Goal: Task Accomplishment & Management: Complete application form

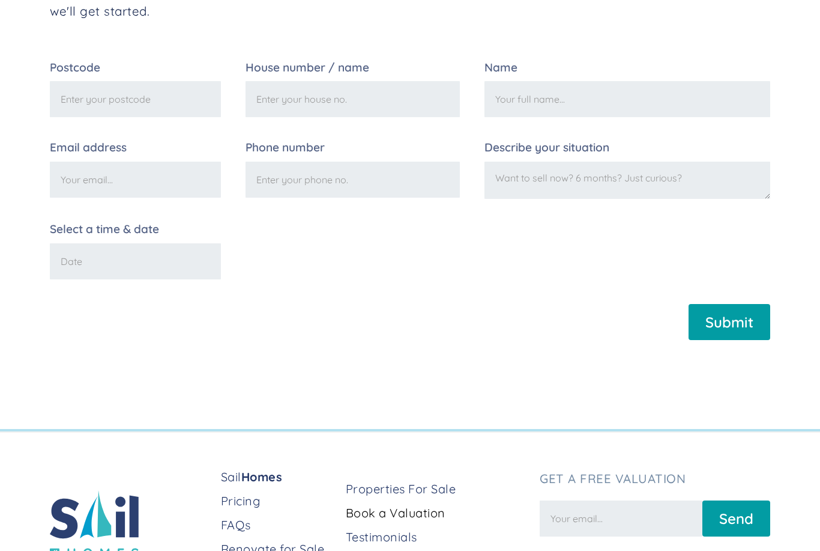
scroll to position [301, 0]
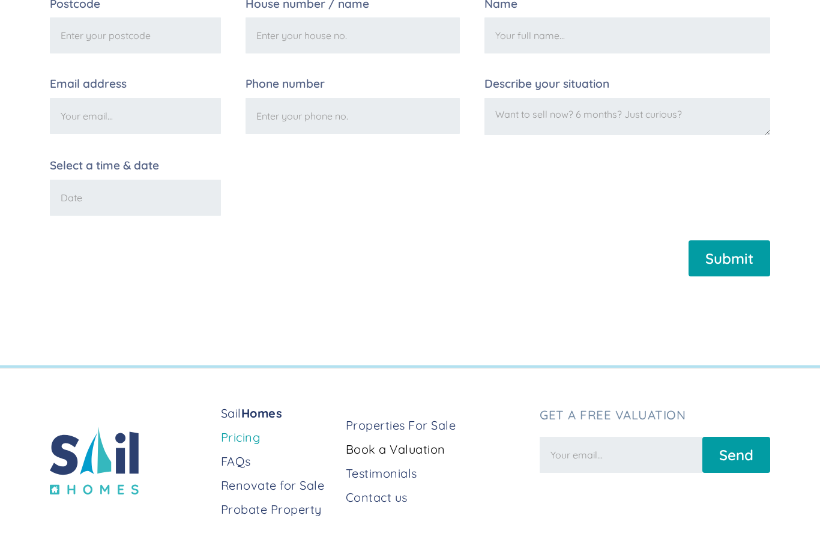
click at [255, 443] on link "Pricing" at bounding box center [278, 437] width 115 height 17
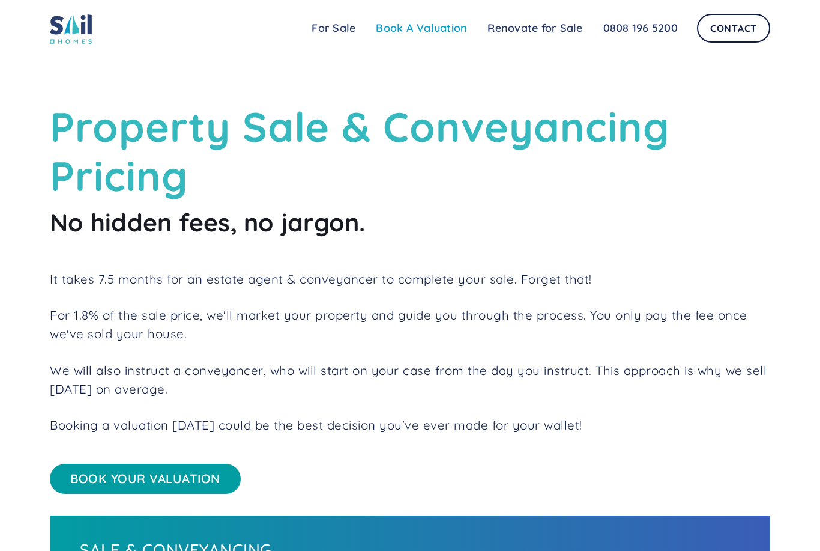
click at [433, 28] on link "Book A Valuation" at bounding box center [422, 28] width 112 height 24
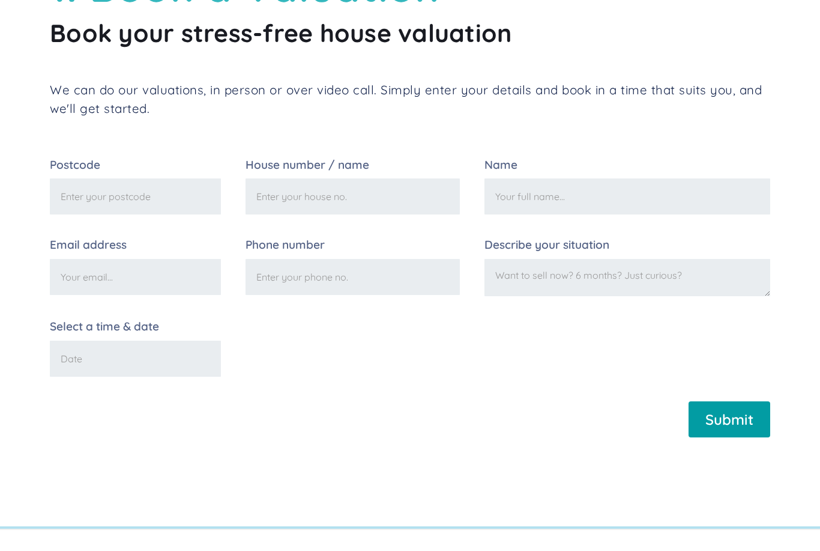
scroll to position [109, 0]
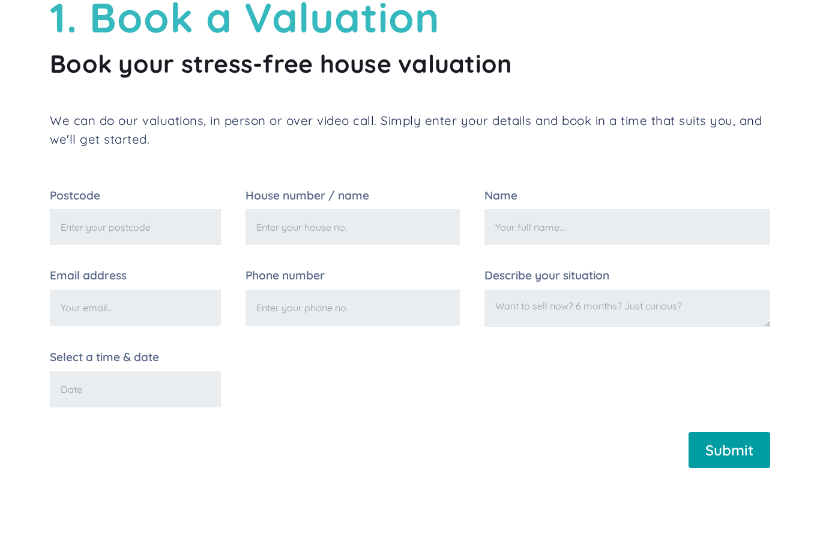
click at [172, 218] on input "Postcode" at bounding box center [135, 227] width 171 height 36
type input "Cw9 8pl"
click at [389, 234] on input "House number / name" at bounding box center [353, 227] width 214 height 36
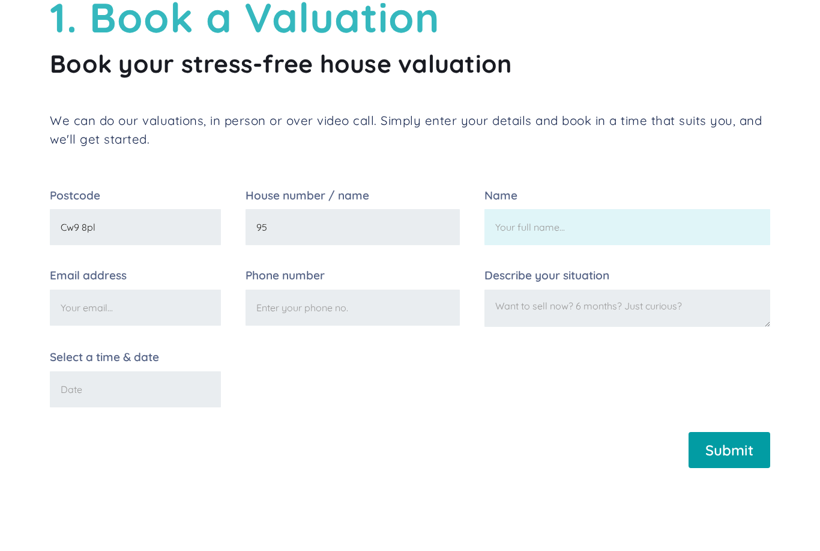
type input "95"
click at [587, 243] on input "Name" at bounding box center [628, 227] width 286 height 36
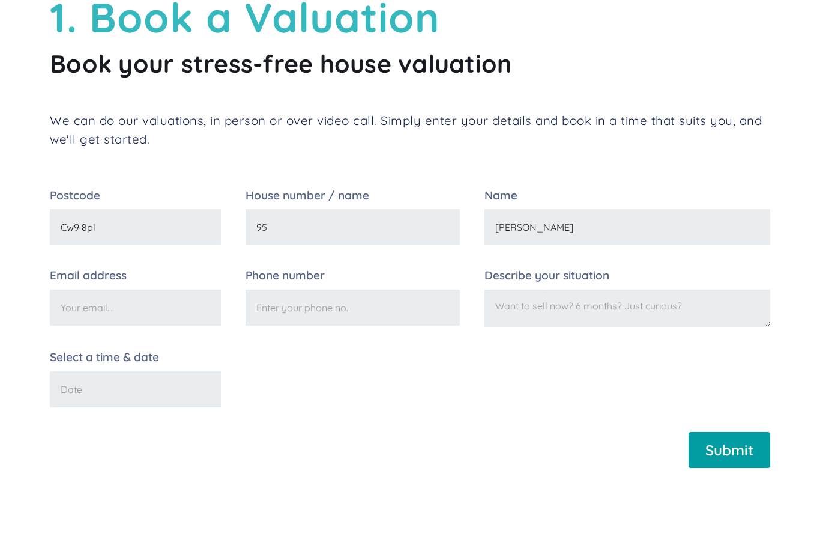
click at [533, 226] on input "gemma Powell" at bounding box center [628, 227] width 286 height 36
type input "Gemma Powell"
click at [166, 306] on input "Email address" at bounding box center [135, 307] width 171 height 36
type input "gemloiu22@hotmai..com"
click at [400, 304] on input "Phone number" at bounding box center [353, 307] width 214 height 36
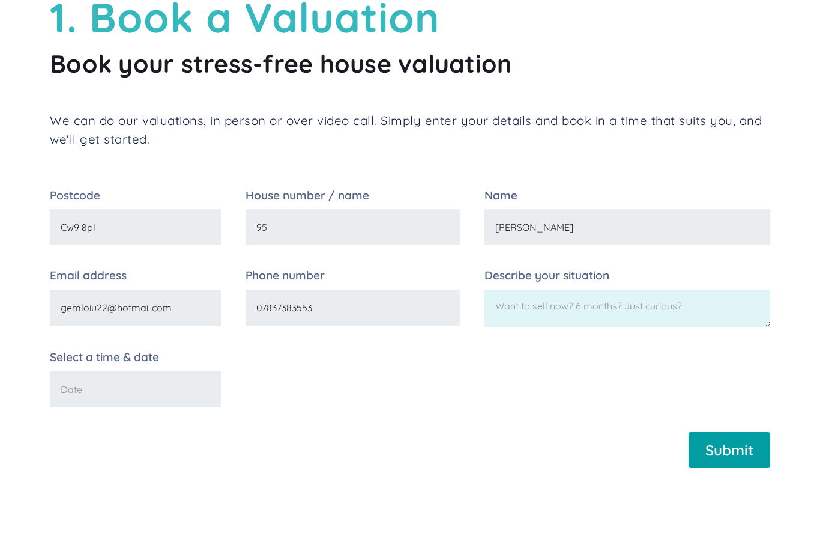
type input "07837383553"
click at [614, 302] on textarea "Describe your situation" at bounding box center [628, 307] width 286 height 37
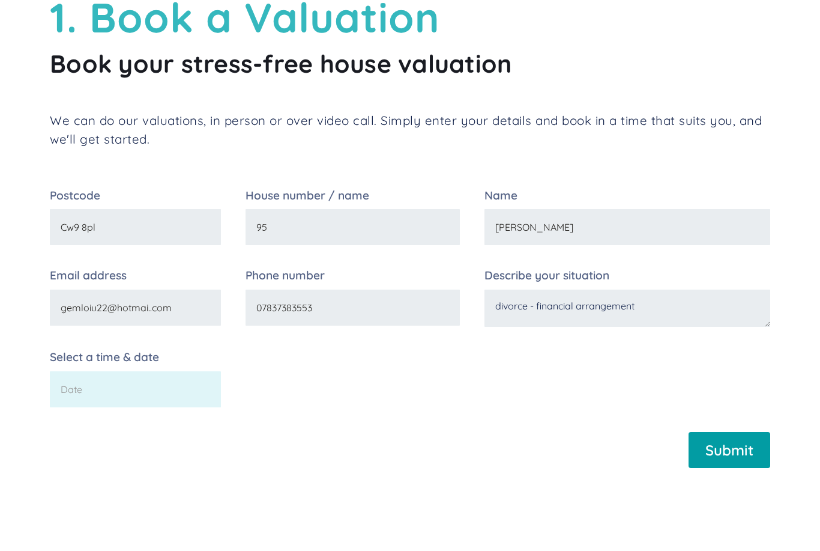
type textarea "divorce - financial arrangement"
click at [158, 391] on input "Select a time & date" at bounding box center [135, 389] width 171 height 36
click at [135, 387] on input "Select a time & date" at bounding box center [135, 389] width 171 height 36
click at [193, 456] on form "Postcode Cw9 8pl House number / name 95 Name Gemma Powell Email address gemloiu…" at bounding box center [410, 333] width 721 height 286
click at [155, 380] on input "Select a time & date" at bounding box center [135, 389] width 171 height 36
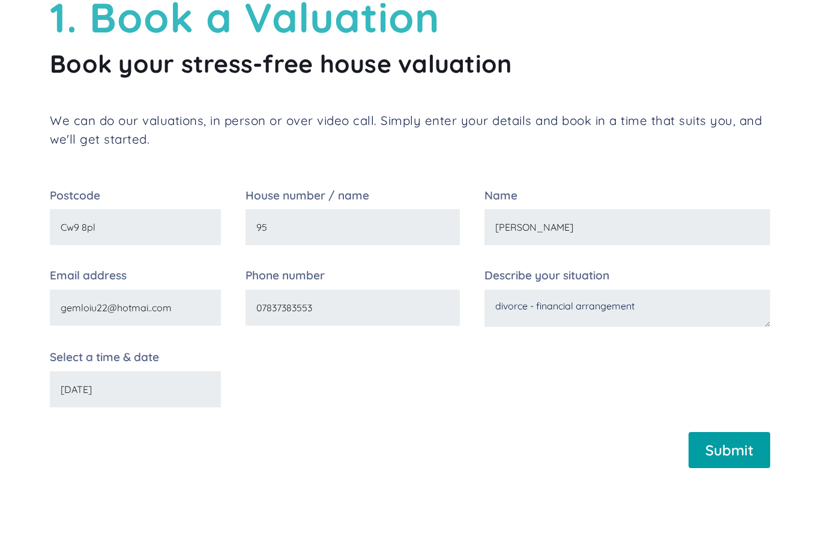
type input "5/9/25"
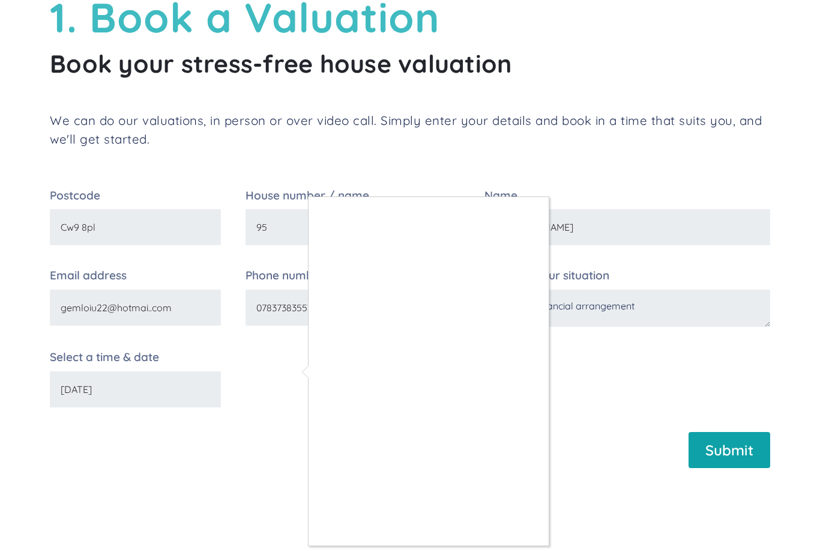
click at [727, 452] on div at bounding box center [410, 275] width 820 height 551
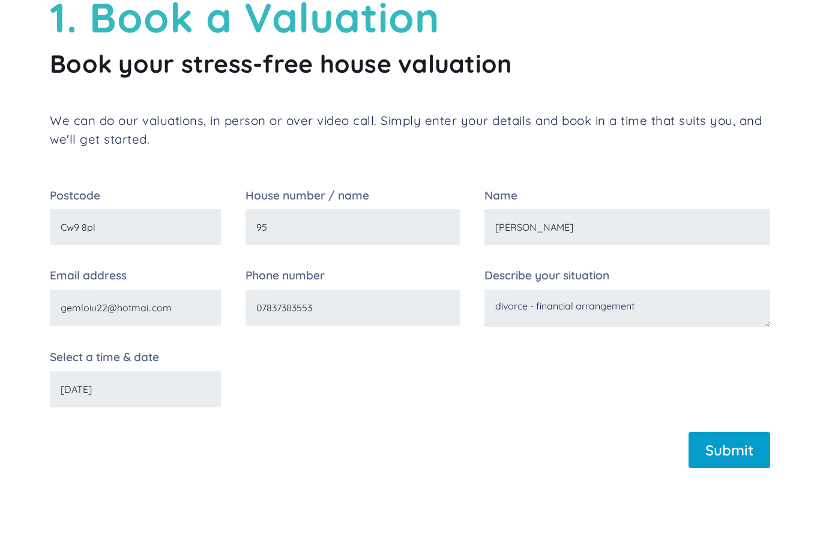
click at [745, 451] on input "Submit" at bounding box center [730, 450] width 82 height 36
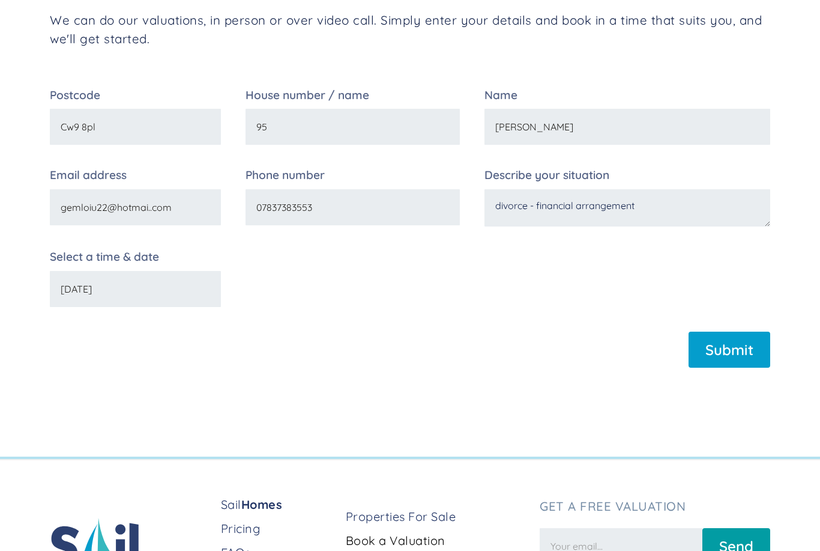
scroll to position [208, 0]
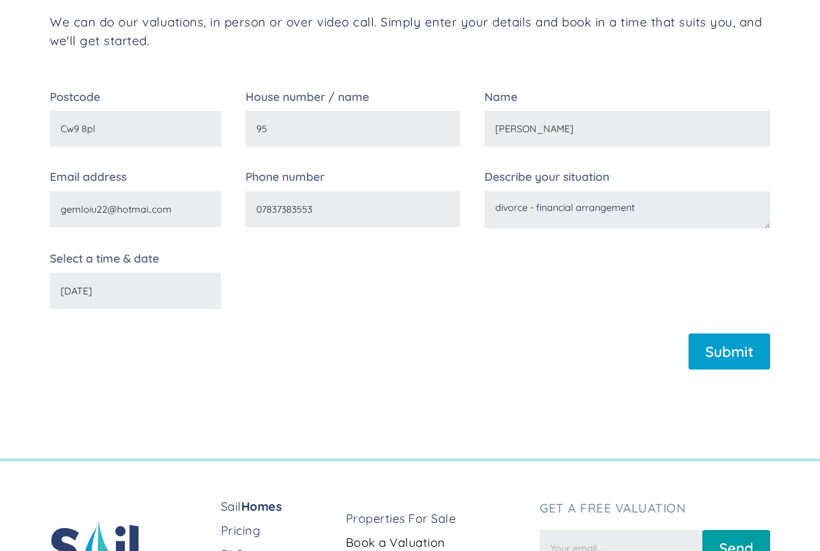
click at [724, 352] on input "Submit" at bounding box center [730, 351] width 82 height 36
click at [199, 208] on input "gemloiu22@hotmai..com" at bounding box center [135, 209] width 171 height 36
click at [95, 208] on input "gemloiu22@hotmai..com" at bounding box center [135, 209] width 171 height 36
click at [150, 202] on input "gemlou22@hotmai..com" at bounding box center [135, 209] width 171 height 36
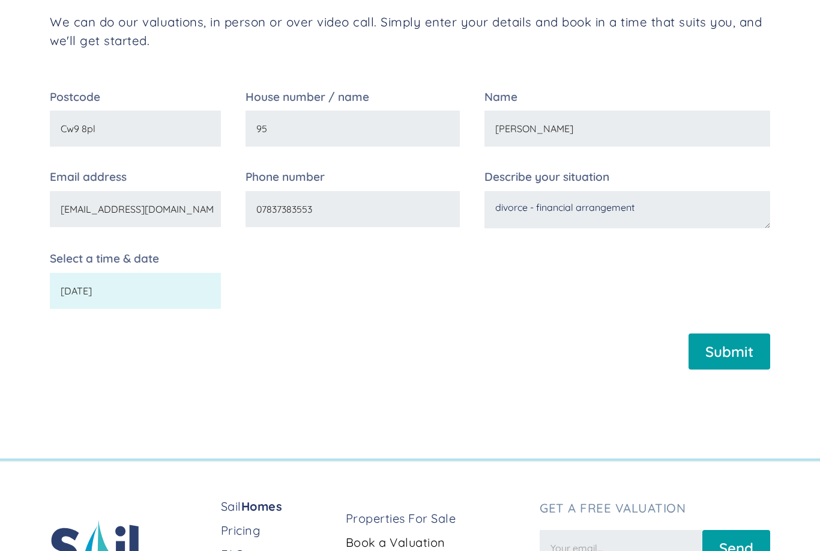
type input "gemlou22@hotmail.com"
click at [187, 285] on input "5/9/25" at bounding box center [135, 291] width 171 height 36
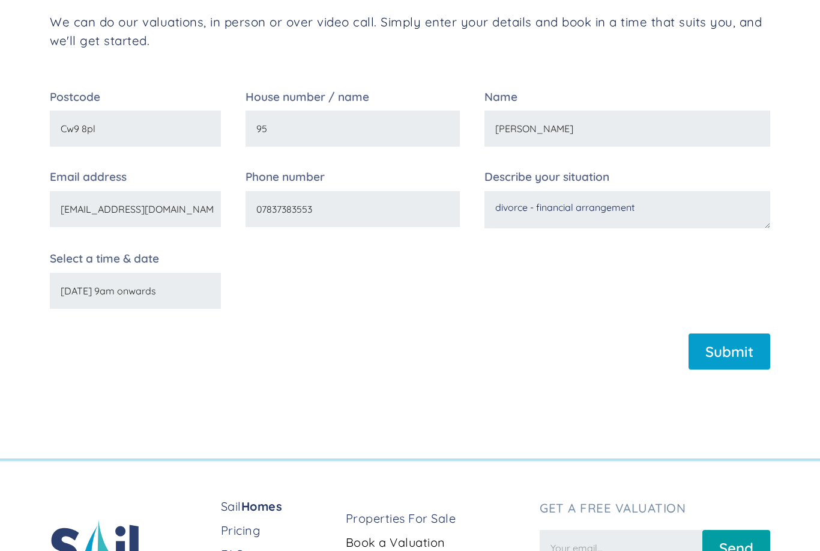
type input "5/9/25 9am onwards"
click at [721, 343] on input "Submit" at bounding box center [730, 351] width 82 height 36
type input "Please wait..."
